Goal: Task Accomplishment & Management: Use online tool/utility

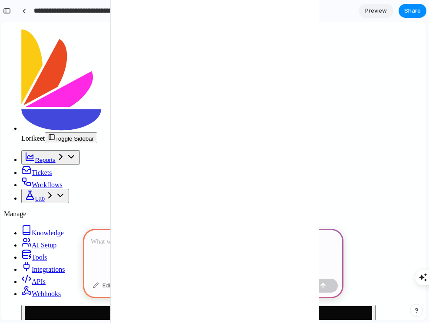
click at [150, 245] on p at bounding box center [213, 242] width 245 height 10
click at [136, 239] on p at bounding box center [213, 242] width 245 height 10
click at [162, 241] on p "**********" at bounding box center [213, 236] width 245 height 21
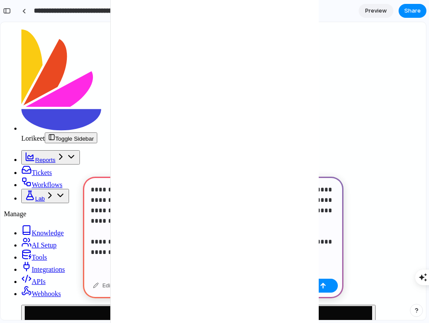
scroll to position [0, 135]
click at [241, 243] on p "**********" at bounding box center [213, 216] width 245 height 63
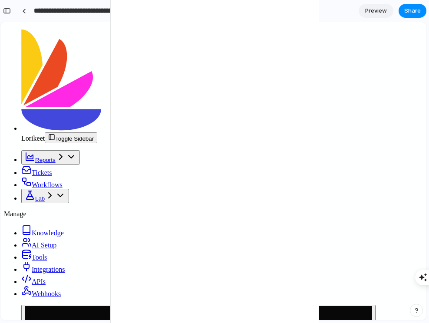
type input "**********"
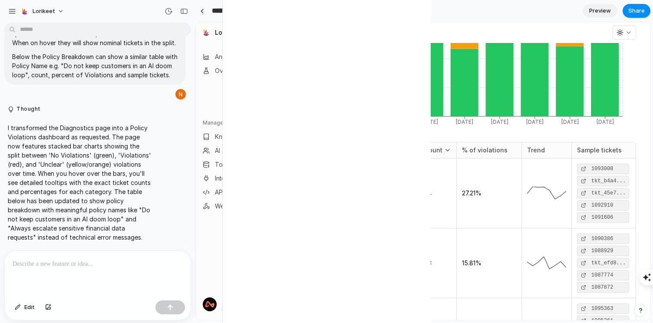
scroll to position [162, 0]
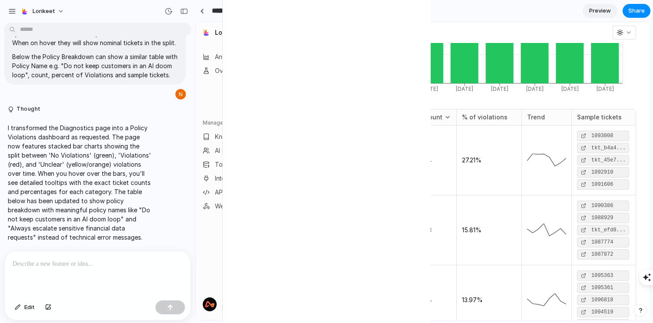
click at [429, 156] on span "27.21%" at bounding box center [489, 160] width 54 height 9
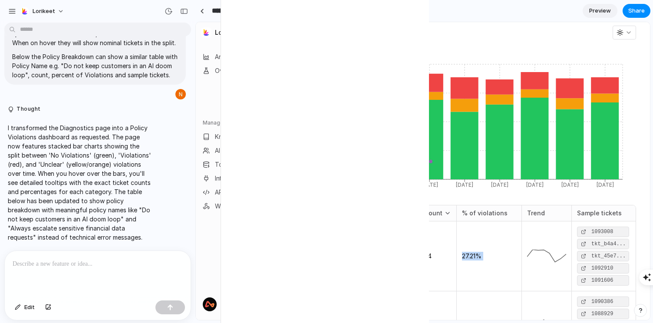
scroll to position [106, 0]
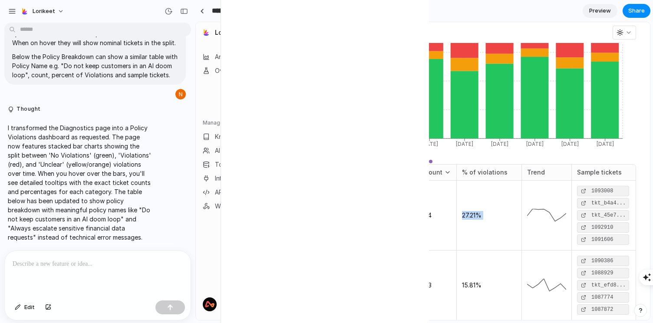
click at [385, 211] on span "Response Quality" at bounding box center [391, 215] width 43 height 17
click at [388, 231] on td "Response Quality" at bounding box center [392, 216] width 54 height 70
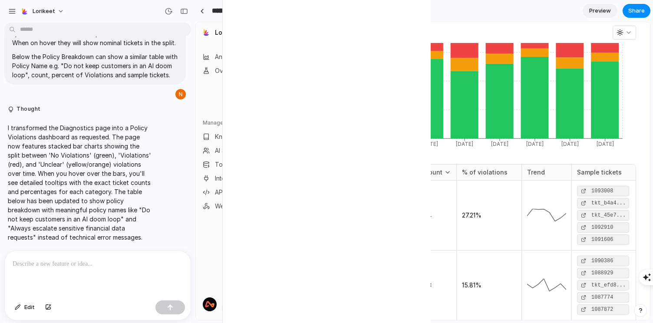
click at [388, 231] on td "Response Quality" at bounding box center [392, 216] width 54 height 70
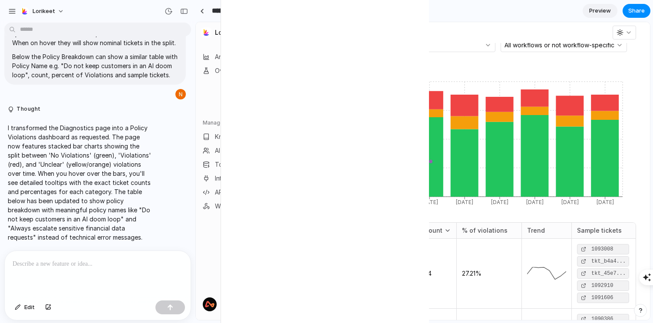
scroll to position [0, 0]
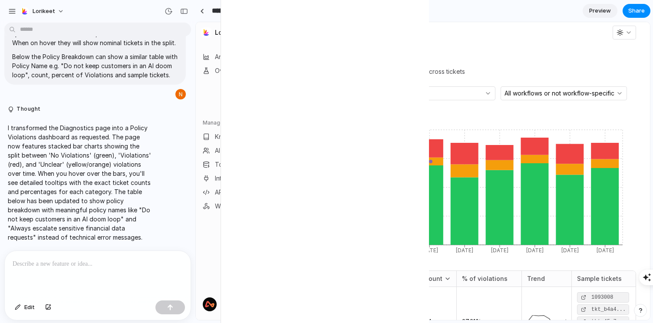
click at [379, 89] on button "[DATE] - [DATE]" at bounding box center [343, 93] width 72 height 14
click at [429, 87] on button "All brands" at bounding box center [439, 93] width 111 height 14
click at [429, 91] on span "All workflows or not workflow-specific" at bounding box center [560, 93] width 110 height 6
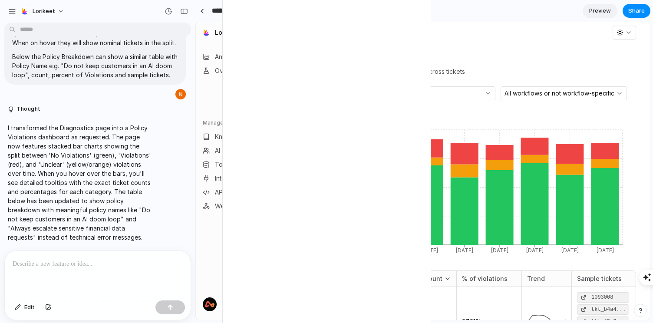
click at [429, 31] on icon "button" at bounding box center [620, 32] width 7 height 7
click at [429, 66] on div "Policy Violations Monitor policy violations and compliance across tickets" at bounding box center [471, 67] width 329 height 28
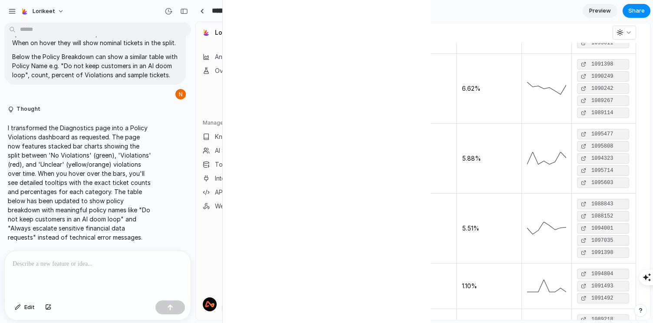
scroll to position [967, 13]
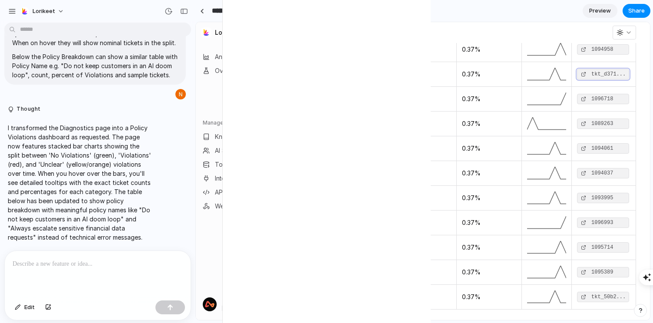
click at [429, 70] on code "tkt_d371..." at bounding box center [608, 74] width 41 height 12
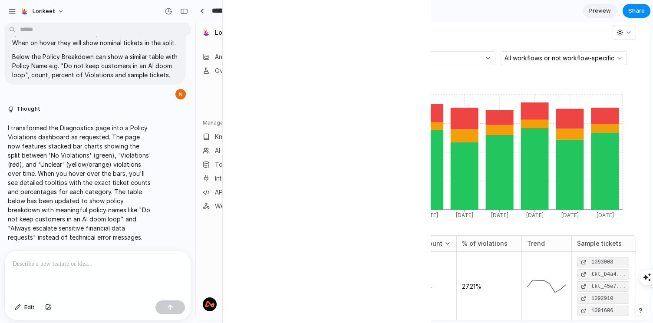
scroll to position [0, 13]
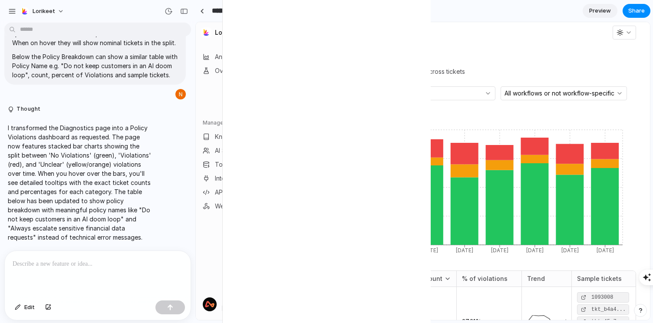
click at [429, 59] on div "Policy Violations Monitor policy violations and compliance across tickets" at bounding box center [471, 67] width 329 height 28
